Goal: Find specific page/section: Find specific page/section

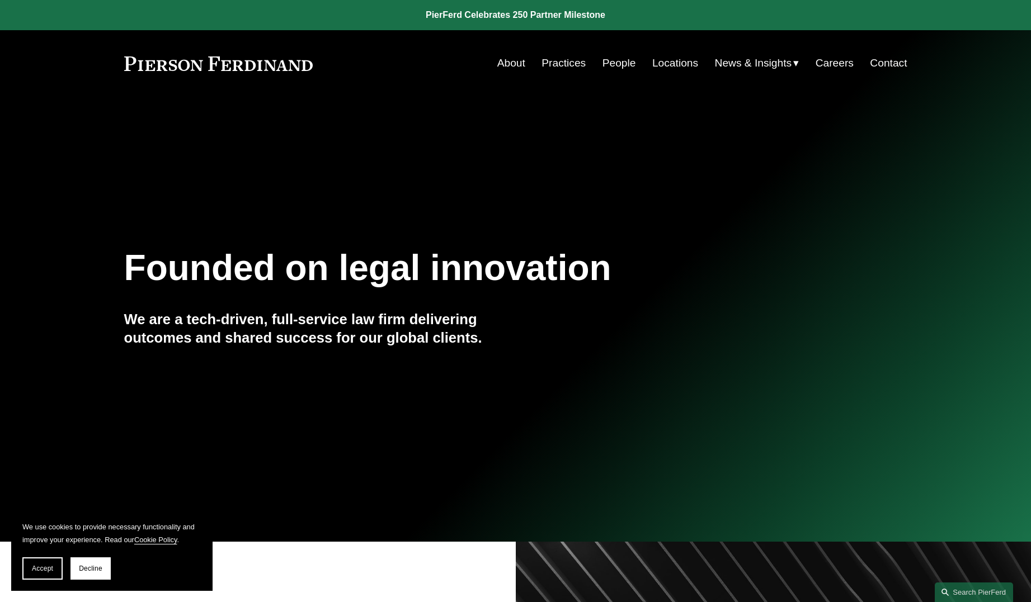
click at [625, 68] on link "People" at bounding box center [619, 63] width 34 height 21
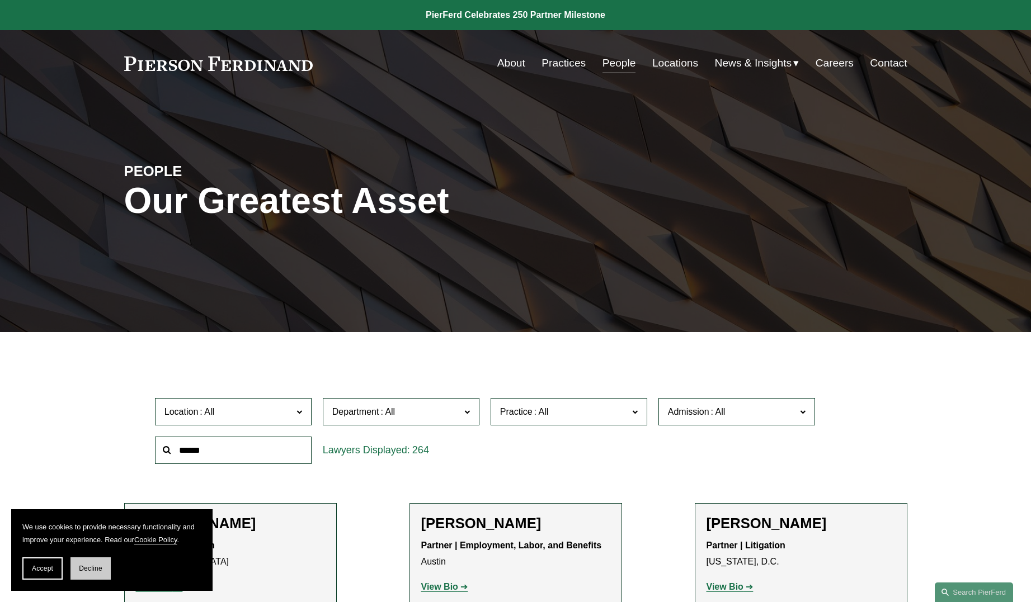
click at [93, 570] on span "Decline" at bounding box center [90, 569] width 23 height 8
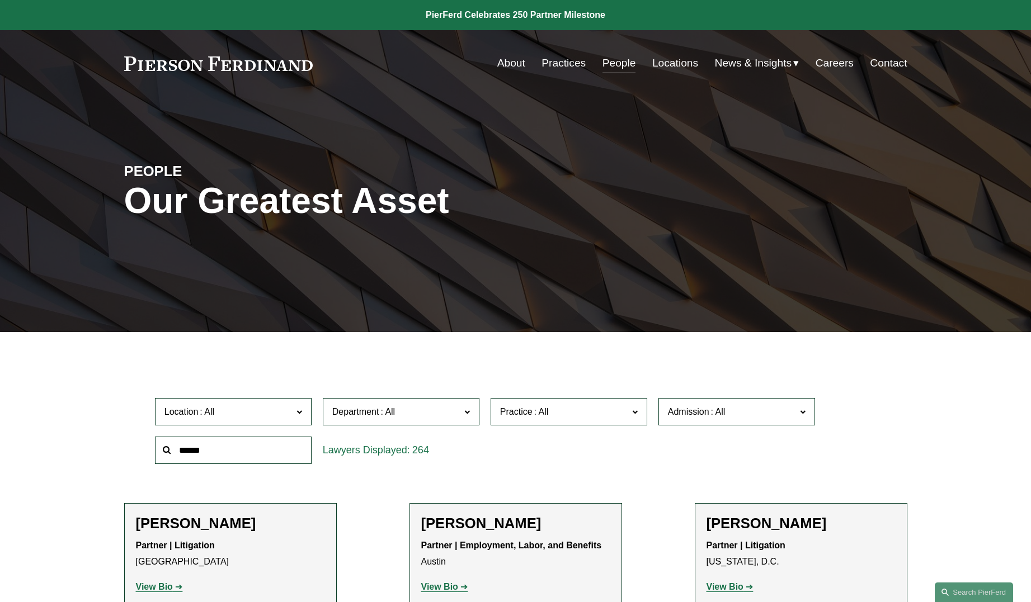
click at [265, 412] on span "Location" at bounding box center [228, 411] width 128 height 15
click at [0, 0] on link "Phoenix" at bounding box center [0, 0] width 0 height 0
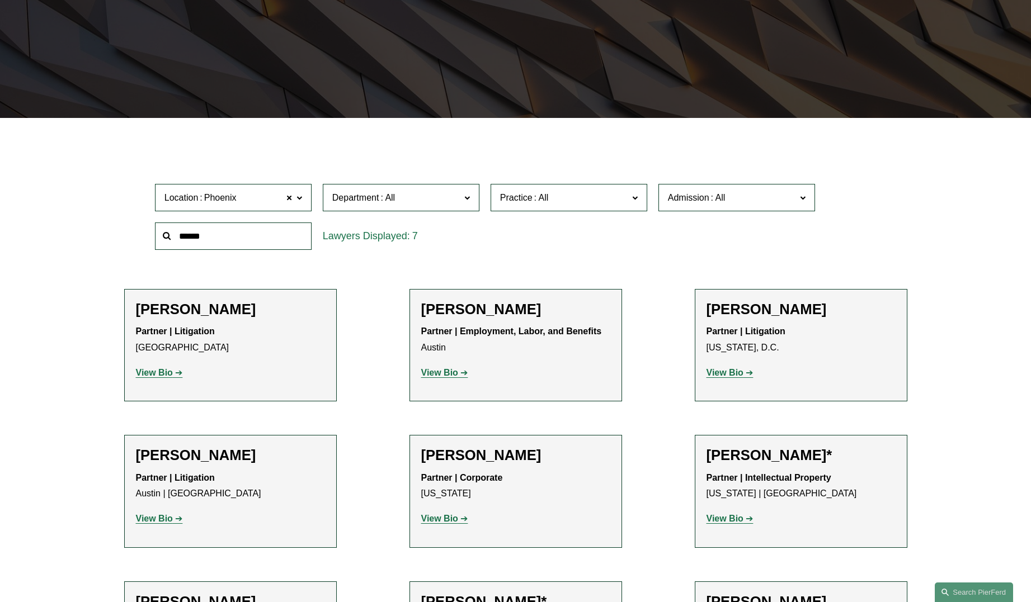
scroll to position [219, 0]
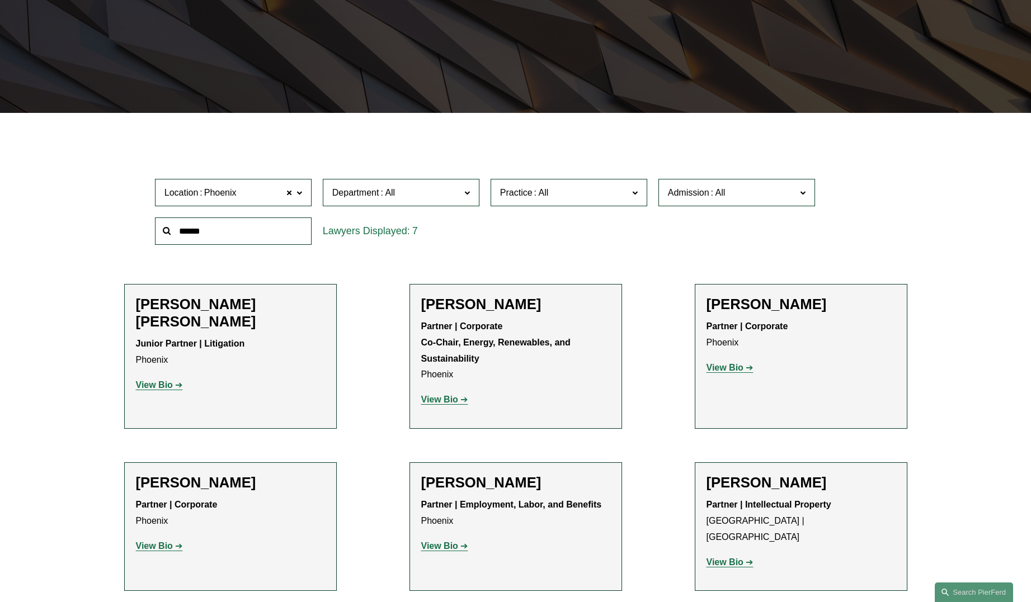
click at [166, 380] on strong "View Bio" at bounding box center [154, 385] width 37 height 10
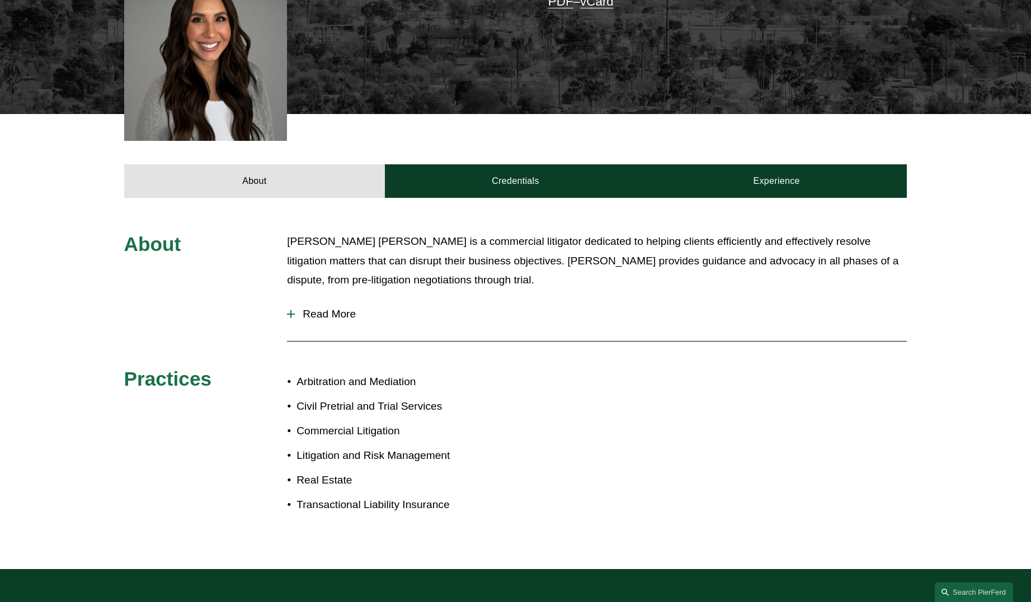
scroll to position [371, 0]
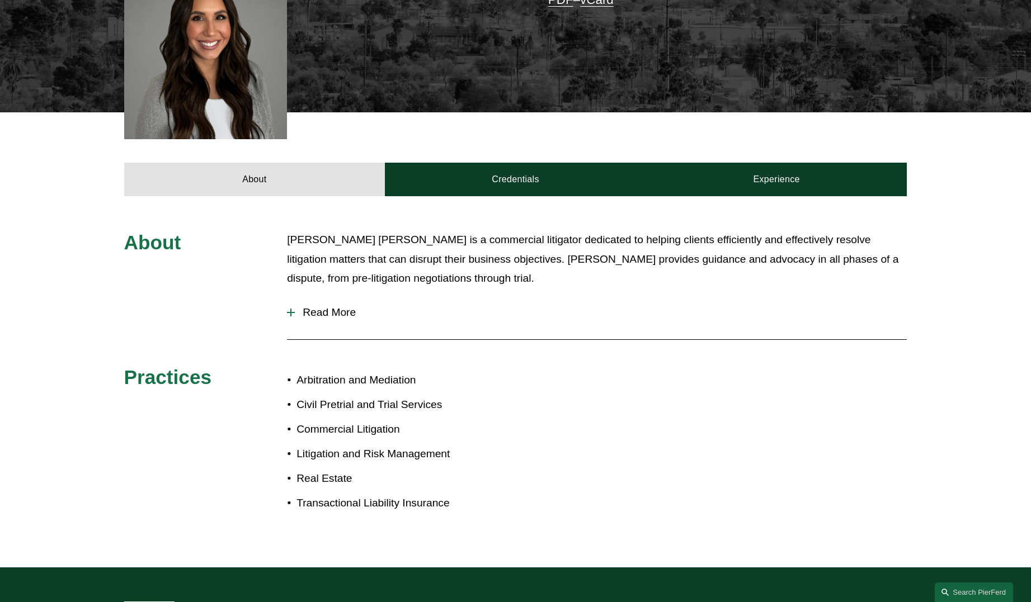
click at [310, 306] on span "Read More" at bounding box center [601, 312] width 612 height 12
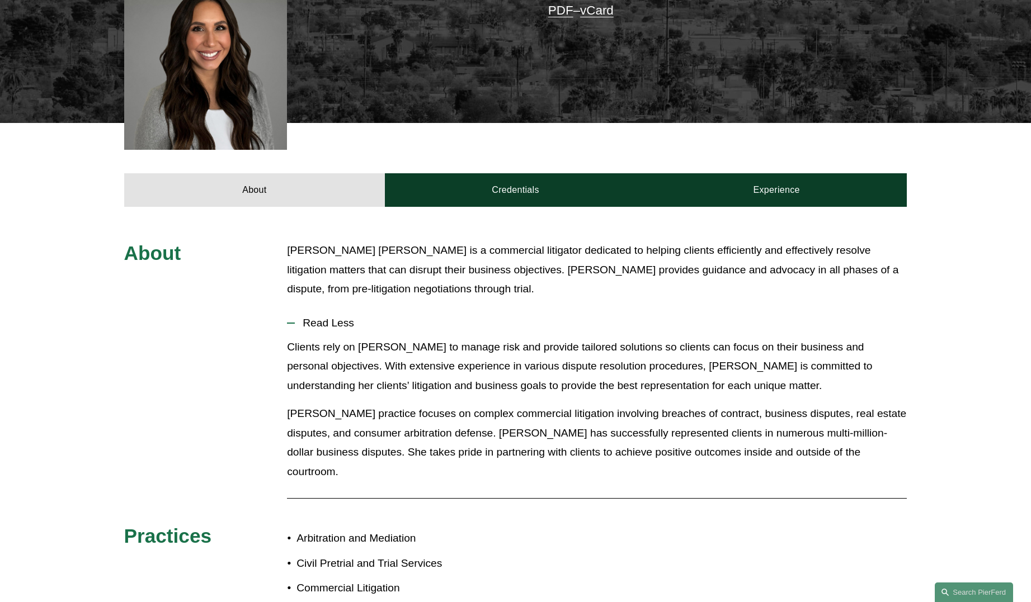
scroll to position [241, 0]
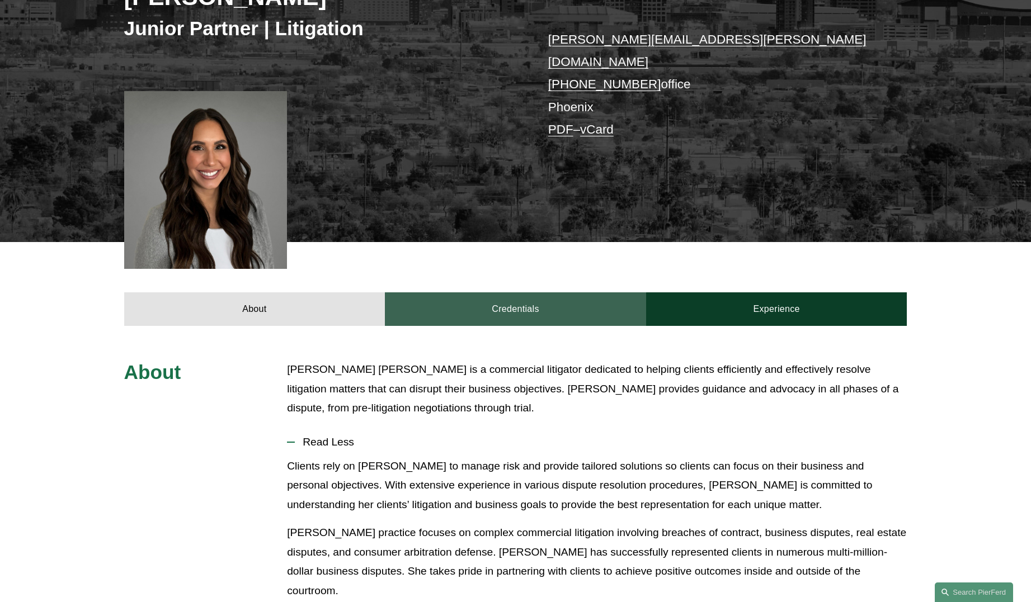
click at [545, 292] on link "Credentials" at bounding box center [515, 309] width 261 height 34
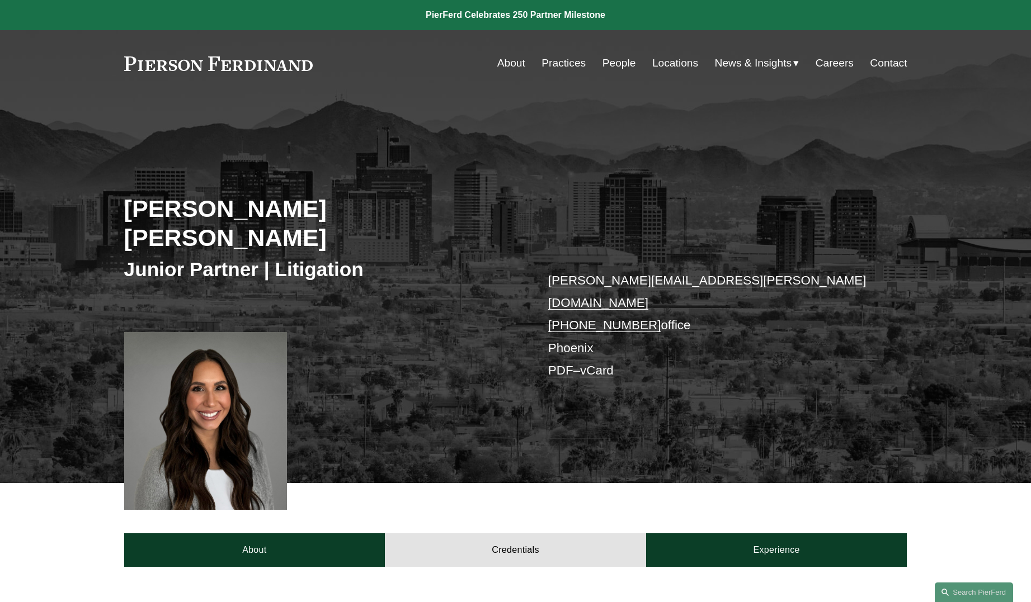
scroll to position [0, 0]
